Goal: Information Seeking & Learning: Learn about a topic

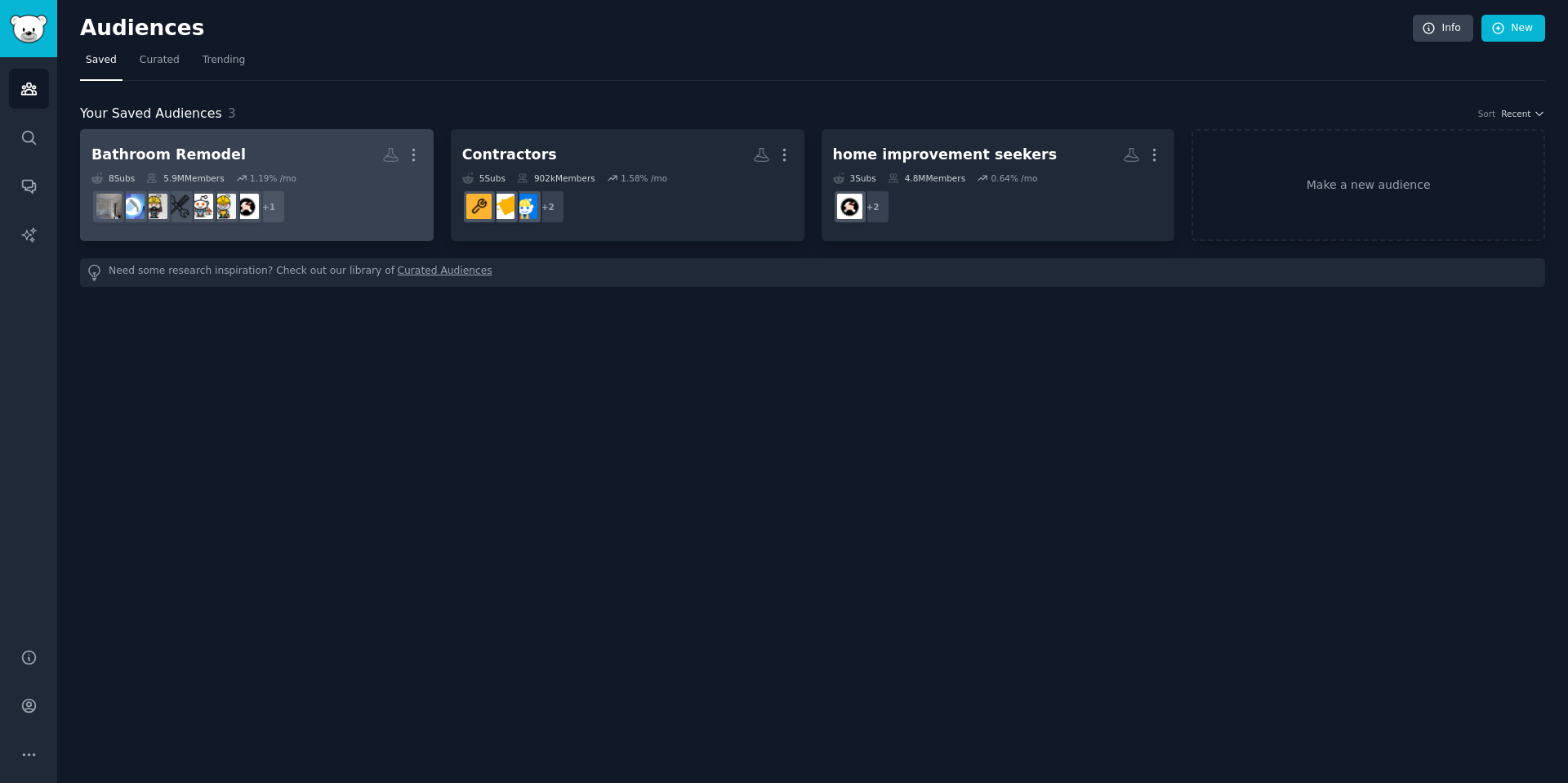
click at [300, 180] on div "8 Sub s 5.9M Members 1.19 % /mo" at bounding box center [257, 177] width 331 height 12
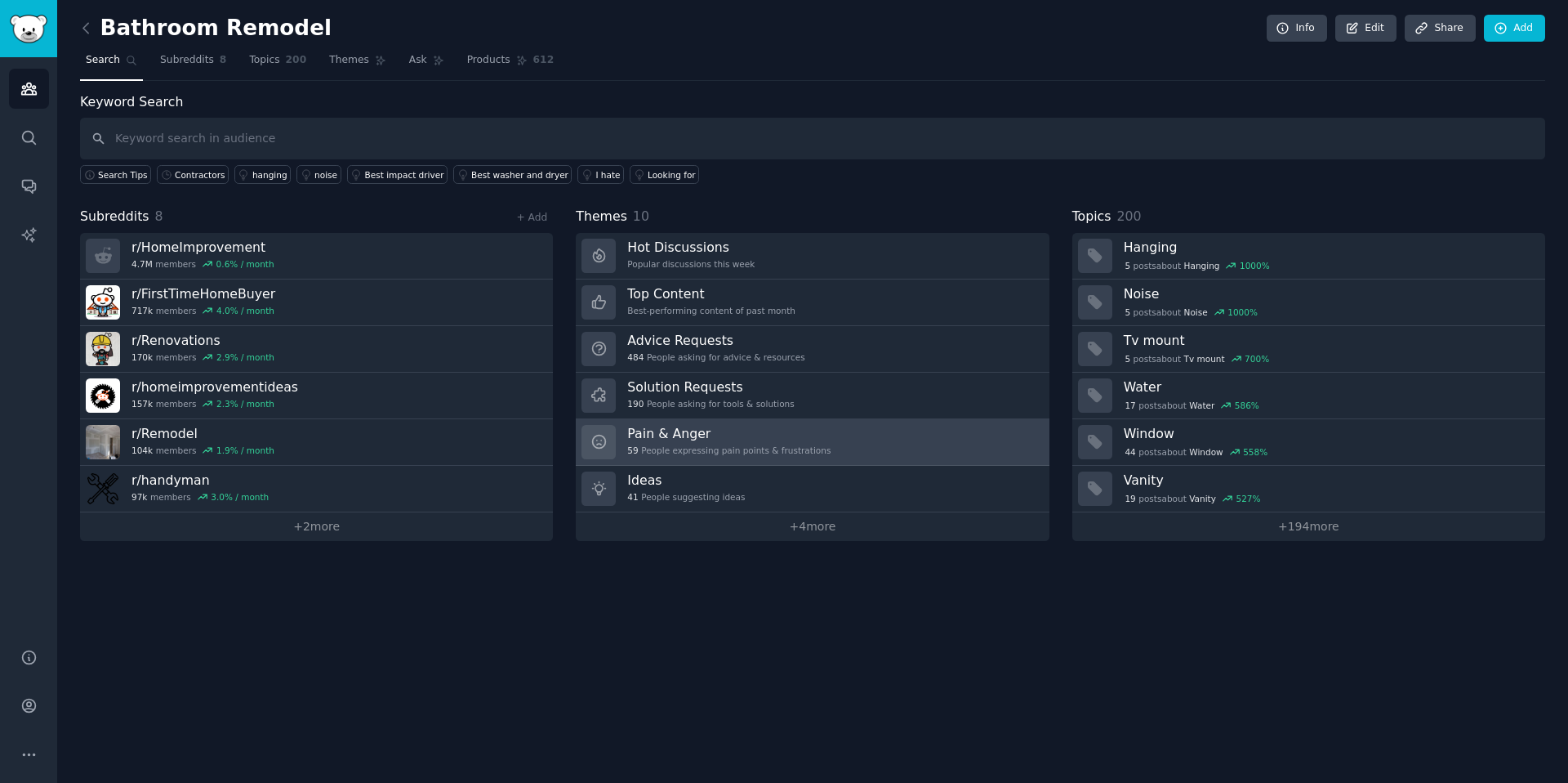
click at [690, 456] on div "Pain & Anger 59 People expressing pain points & frustrations" at bounding box center [729, 441] width 203 height 34
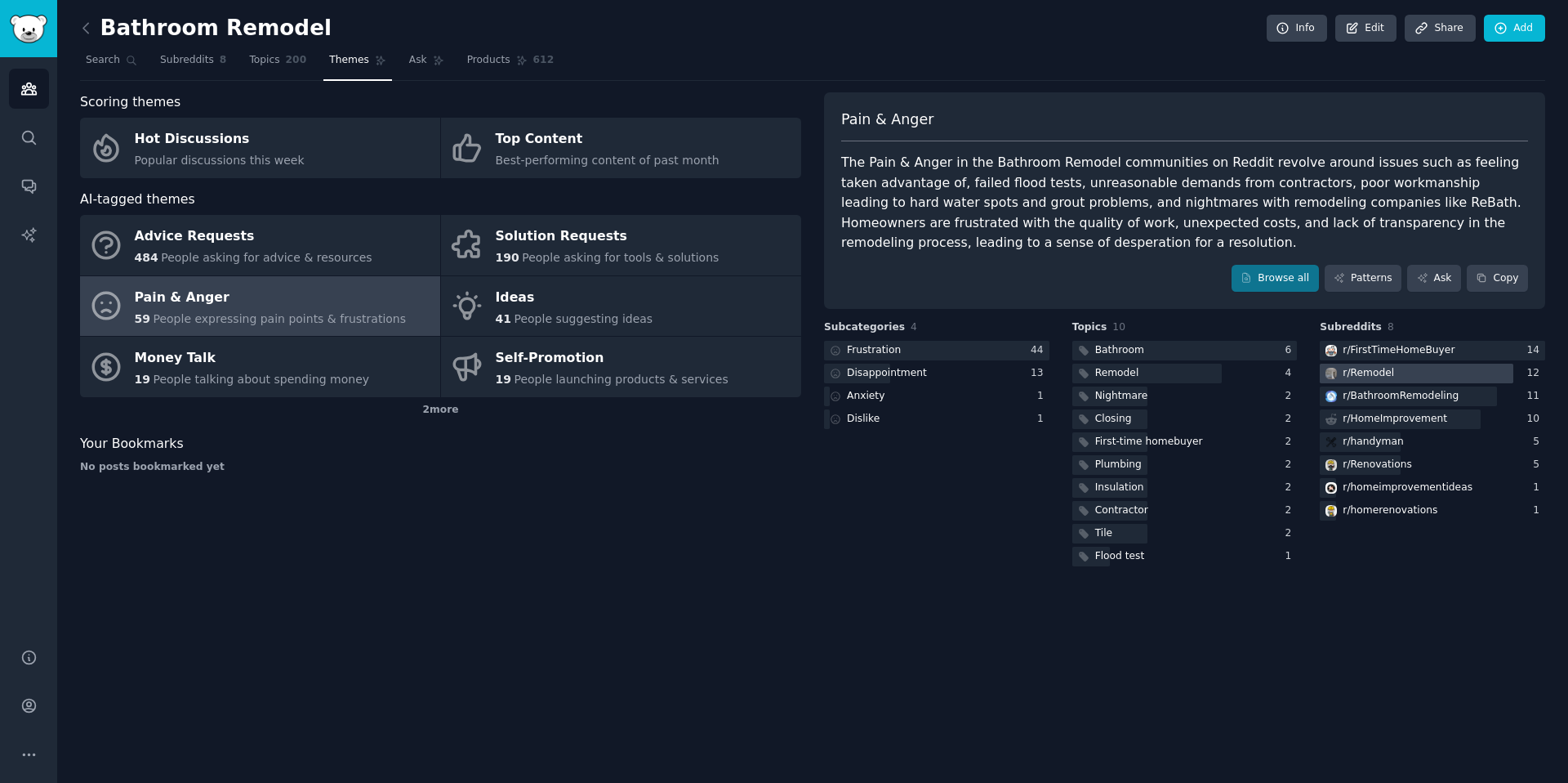
click at [1449, 382] on div at bounding box center [1416, 374] width 193 height 21
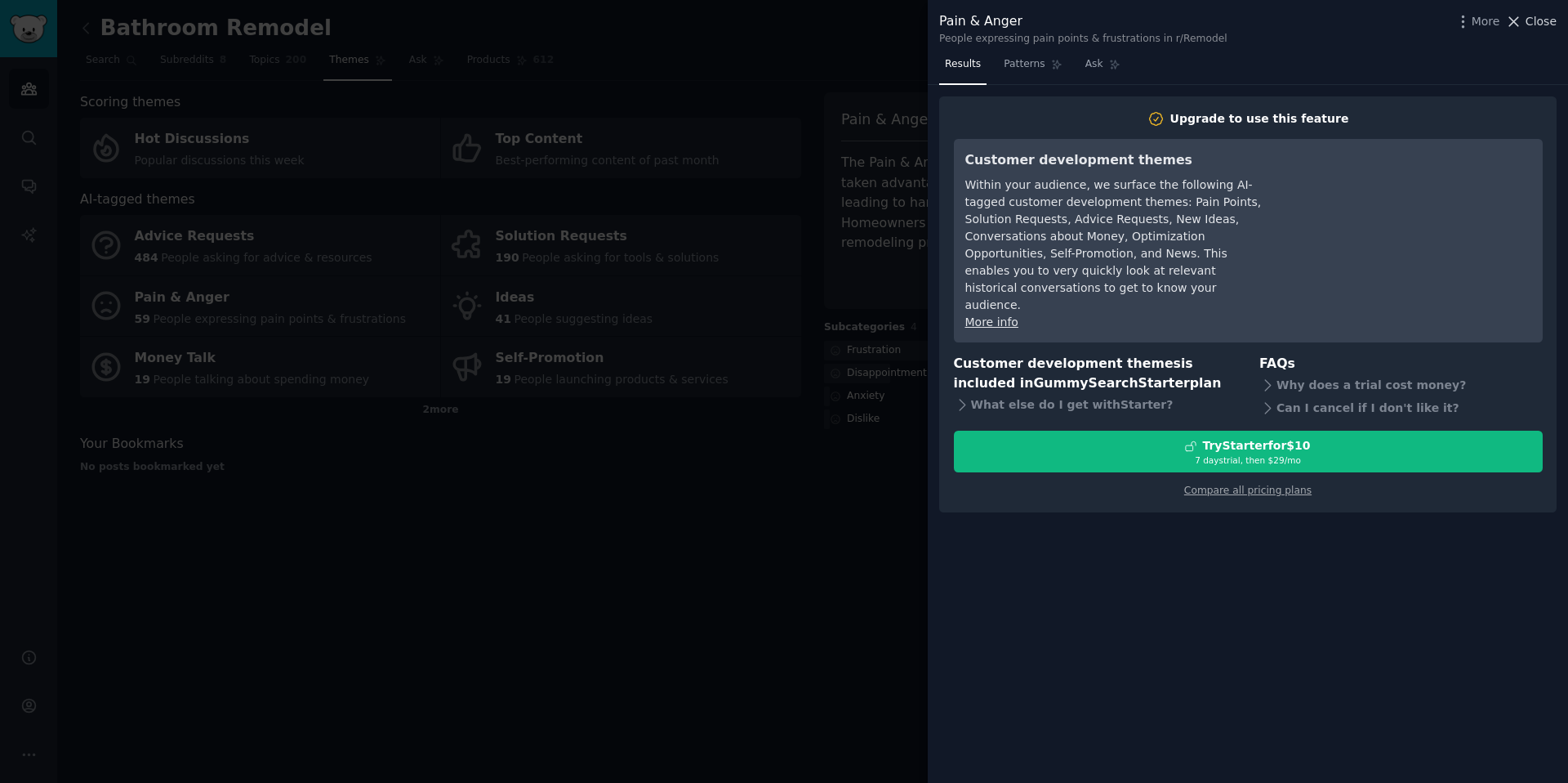
click at [1555, 27] on span "Close" at bounding box center [1540, 21] width 31 height 17
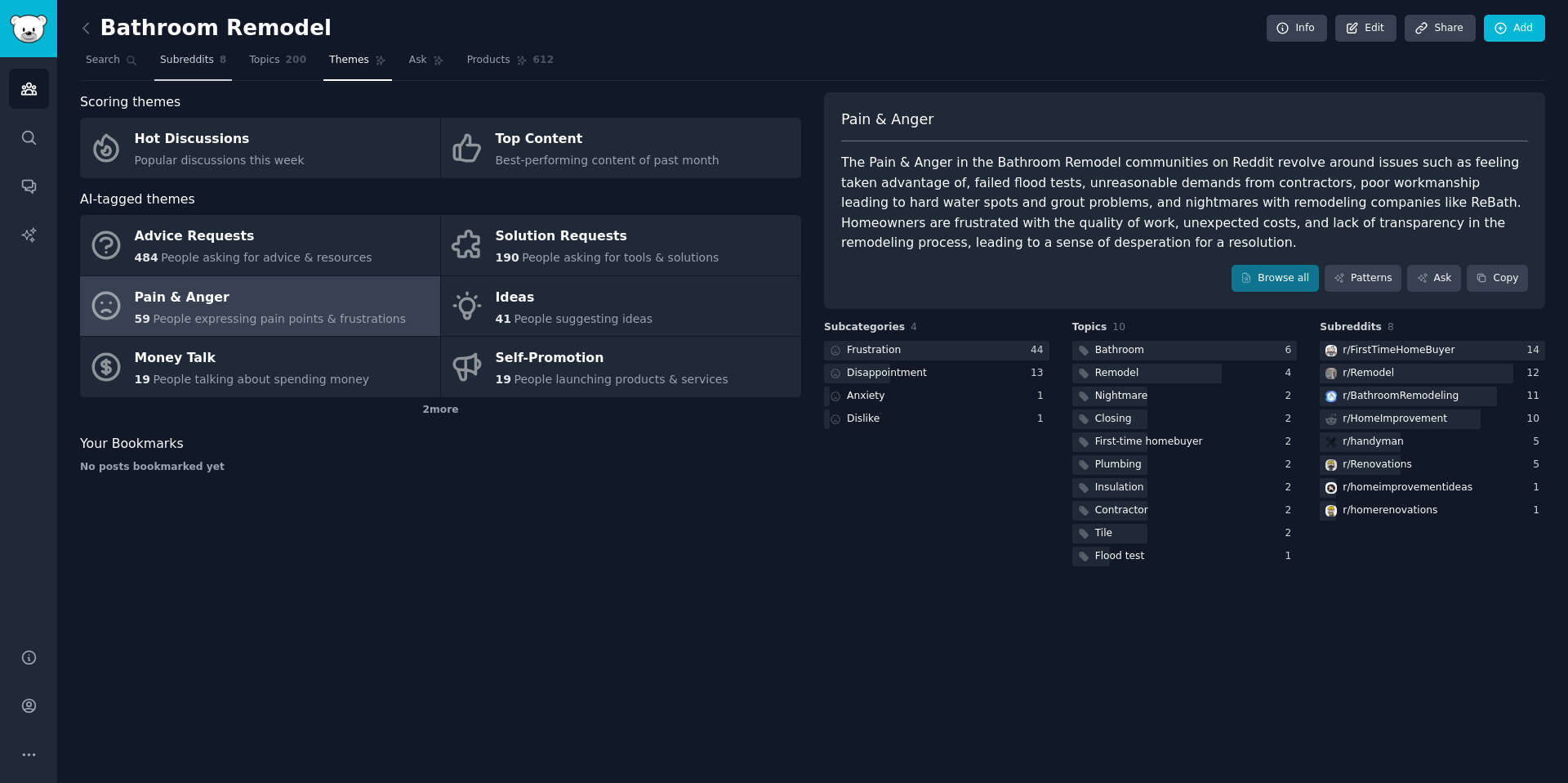
click at [186, 67] on span "Subreddits" at bounding box center [187, 61] width 53 height 14
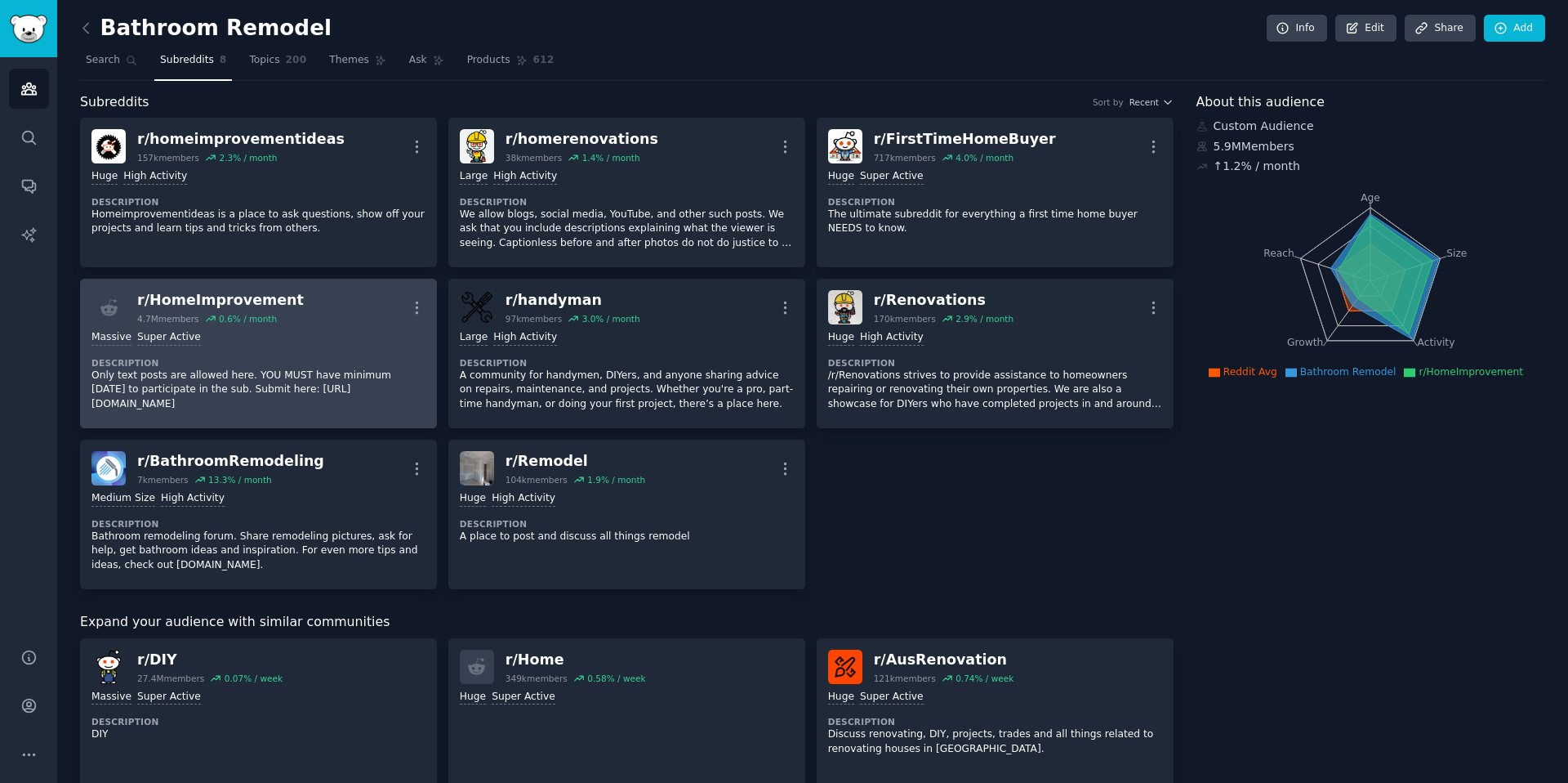
click at [293, 318] on div "r/ HomeImprovement 4.7M members 0.6 % / month More" at bounding box center [259, 307] width 334 height 34
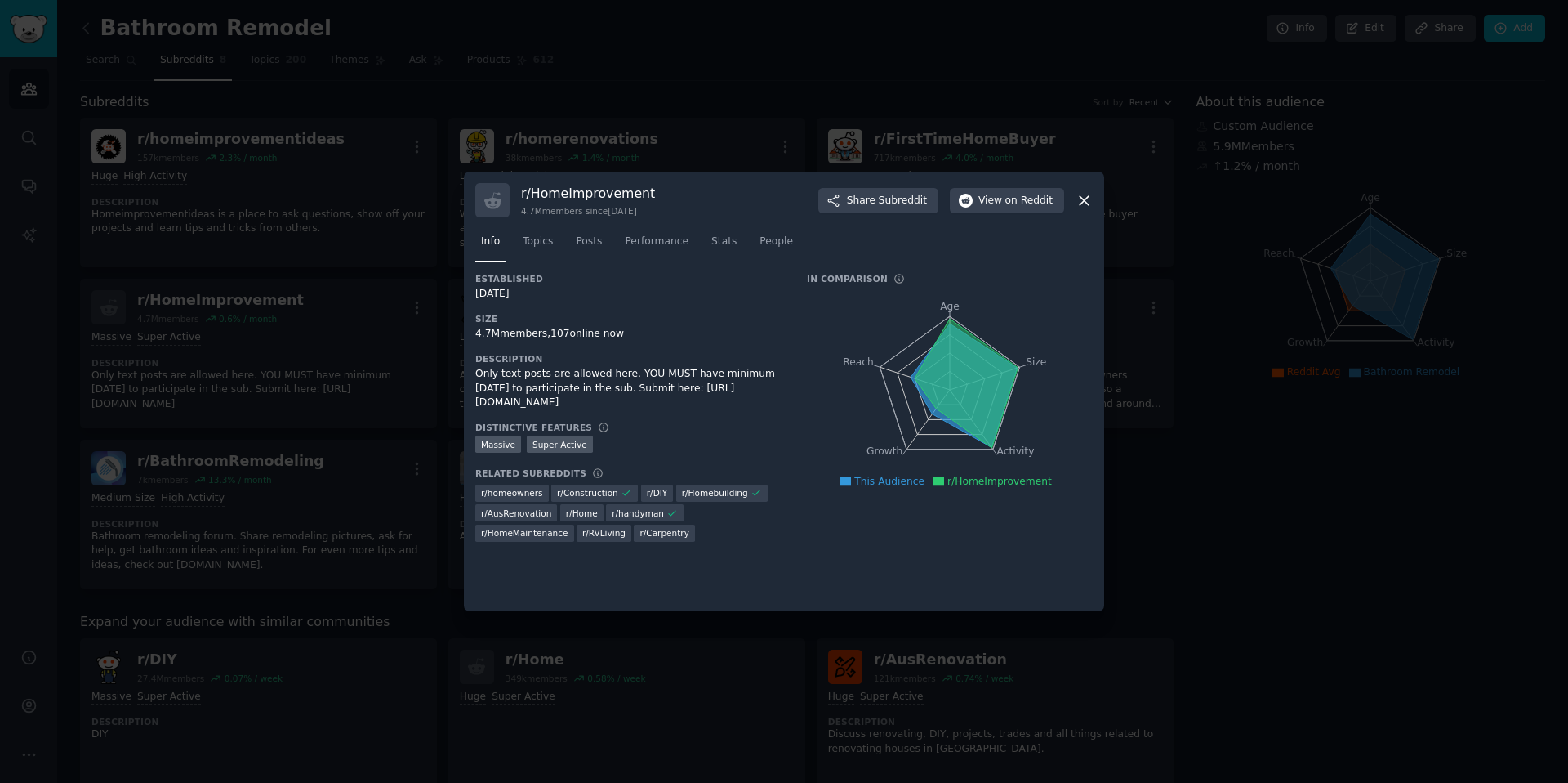
click at [1080, 201] on icon at bounding box center [1083, 200] width 17 height 17
